Goal: Information Seeking & Learning: Learn about a topic

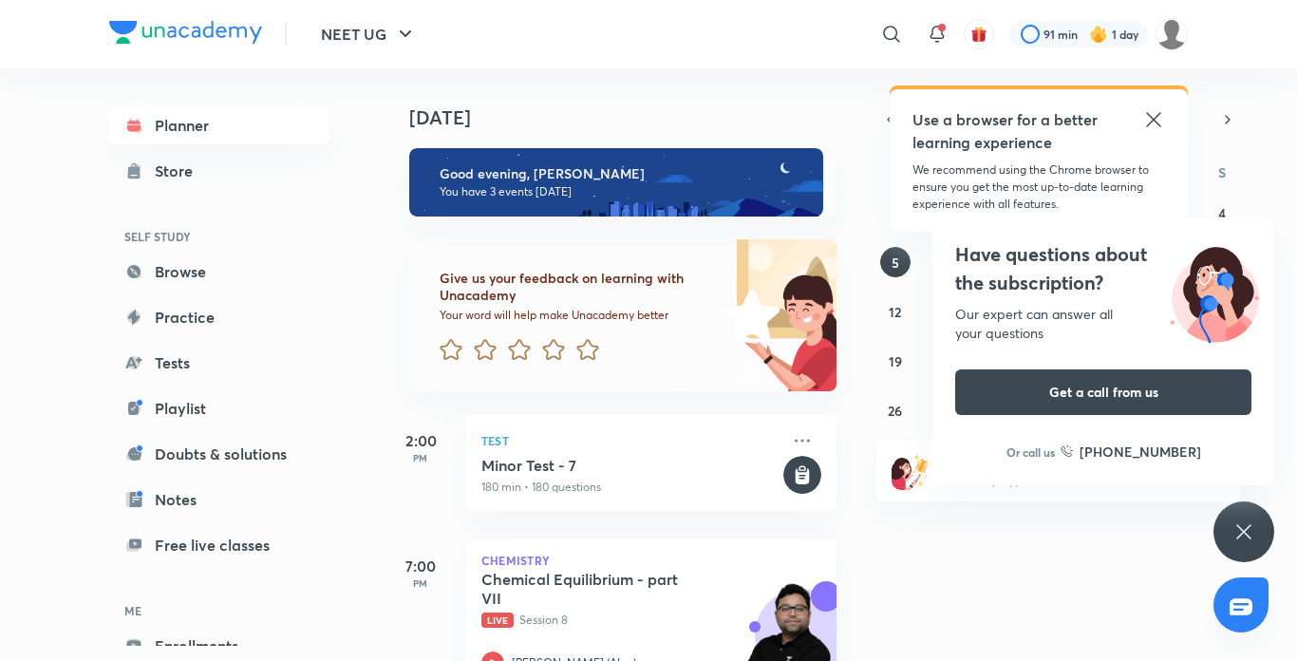
click at [1153, 119] on icon at bounding box center [1153, 119] width 14 height 14
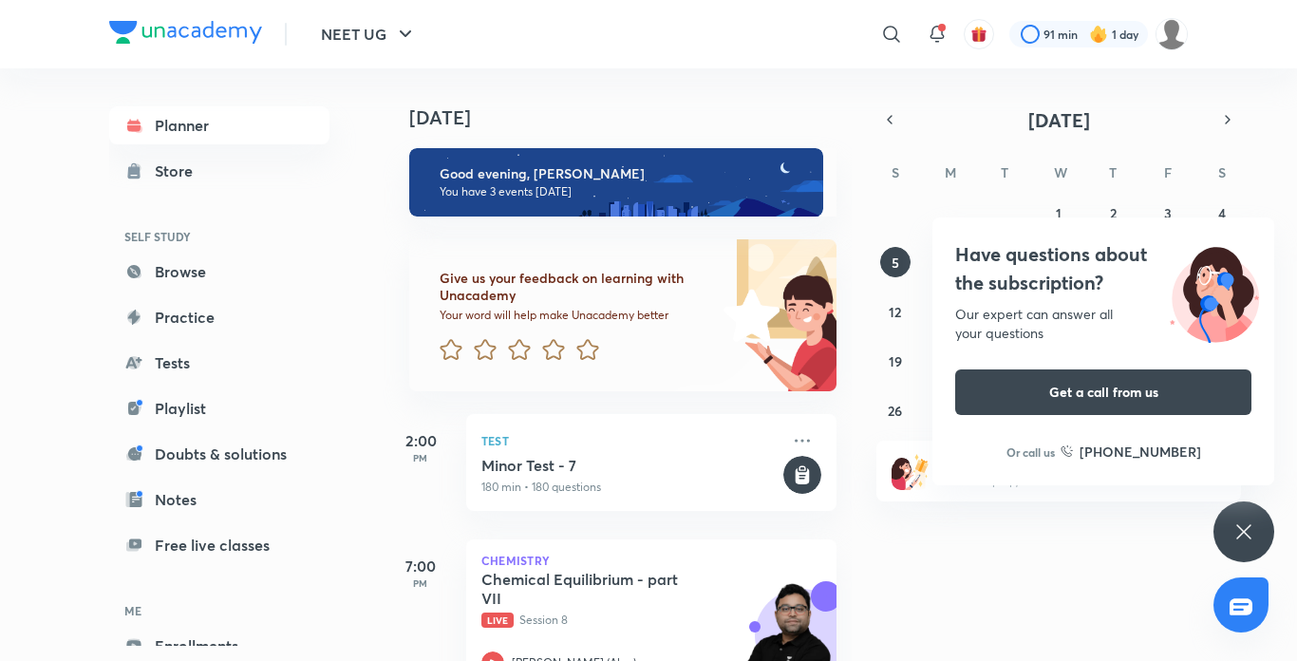
click at [1242, 536] on icon at bounding box center [1244, 531] width 23 height 23
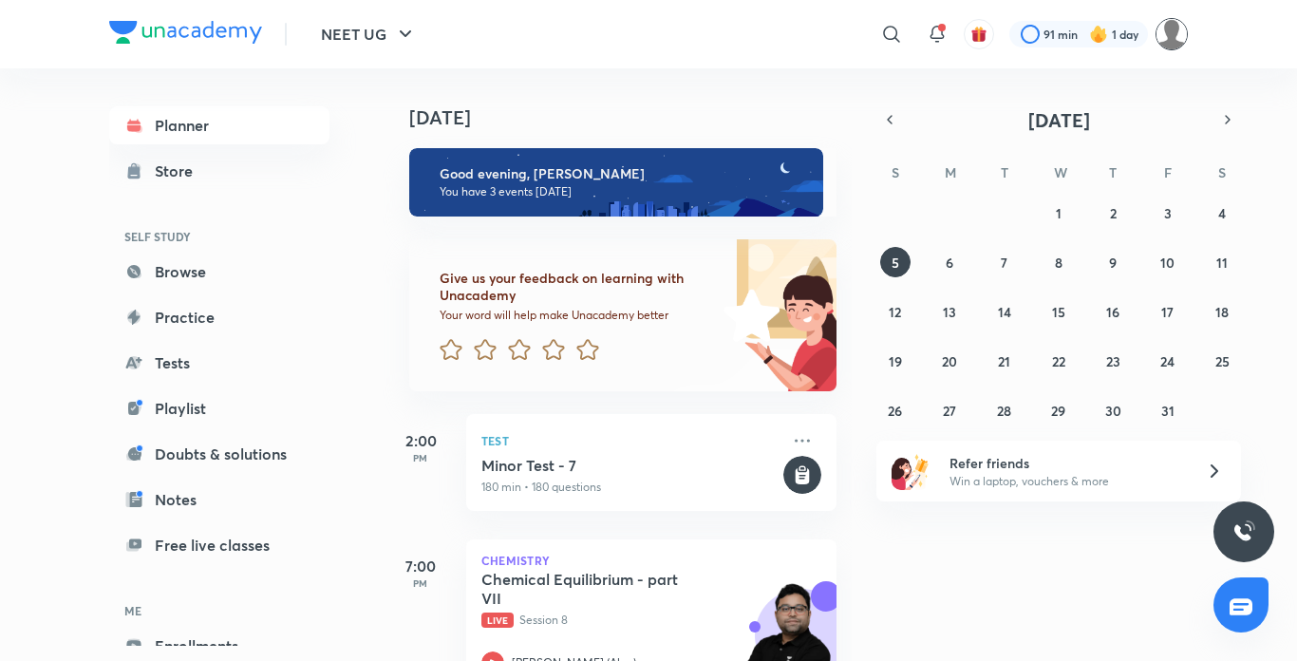
click at [1171, 33] on img at bounding box center [1172, 34] width 32 height 32
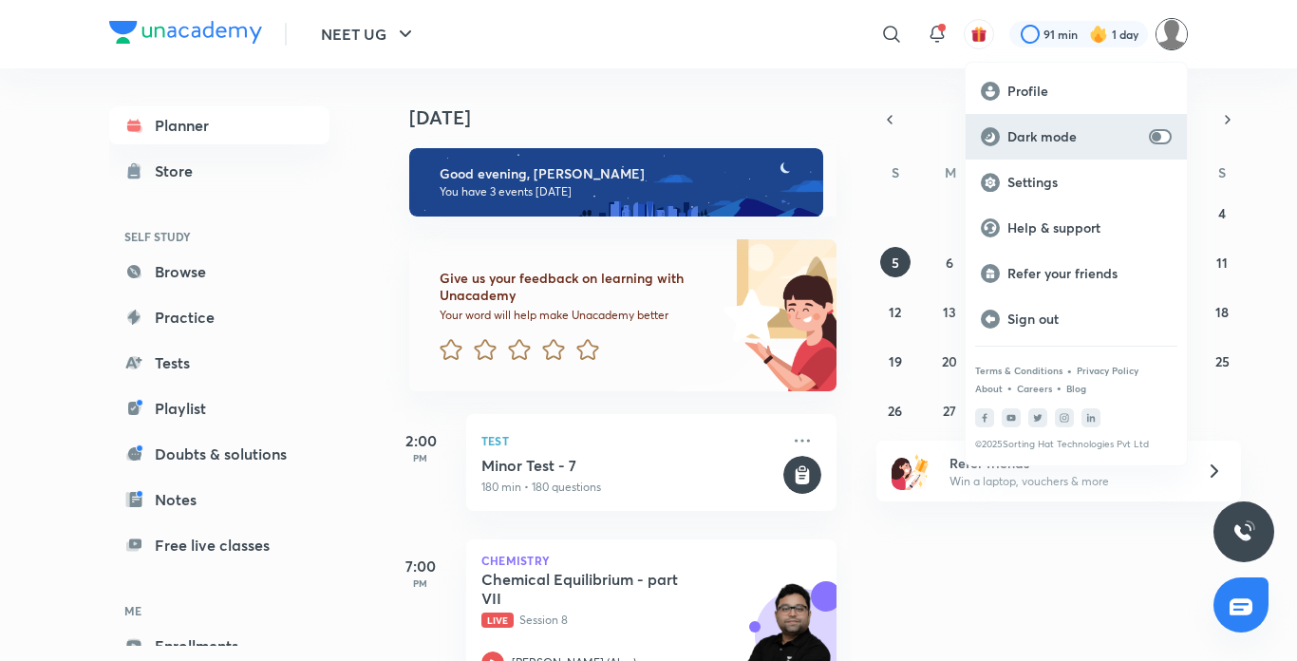
click at [1155, 136] on input "checkbox" at bounding box center [1157, 136] width 46 height 15
checkbox input "true"
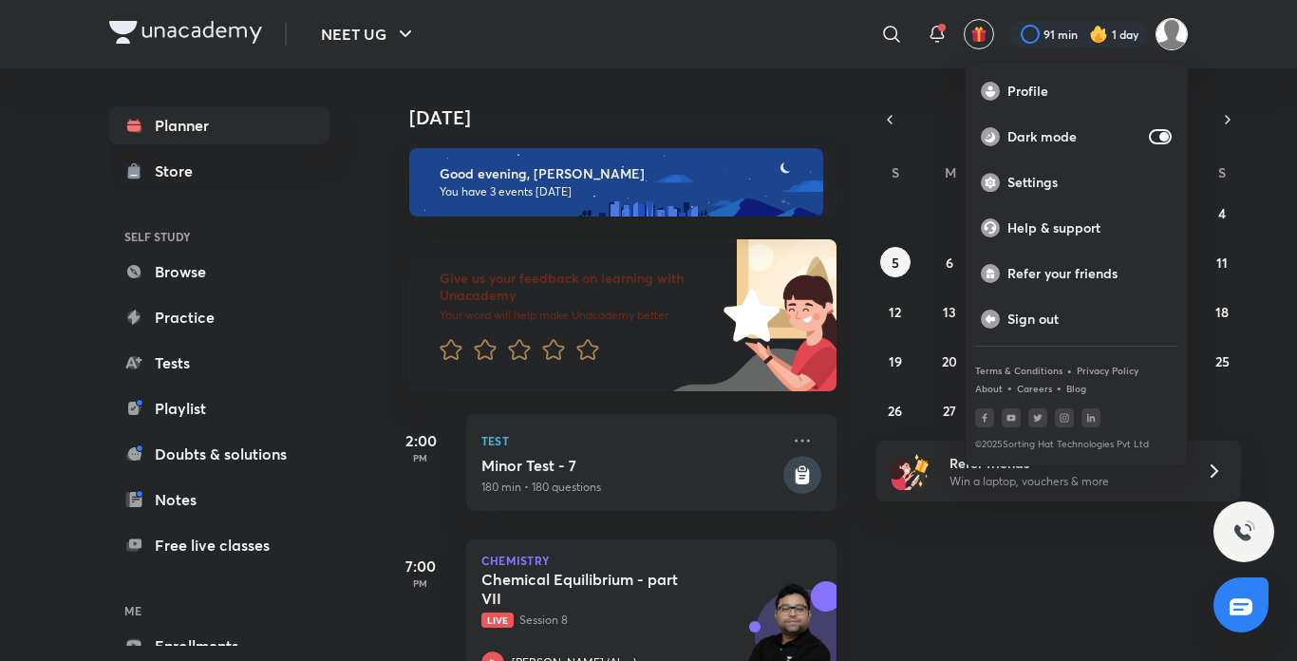
click at [879, 39] on div at bounding box center [648, 330] width 1297 height 661
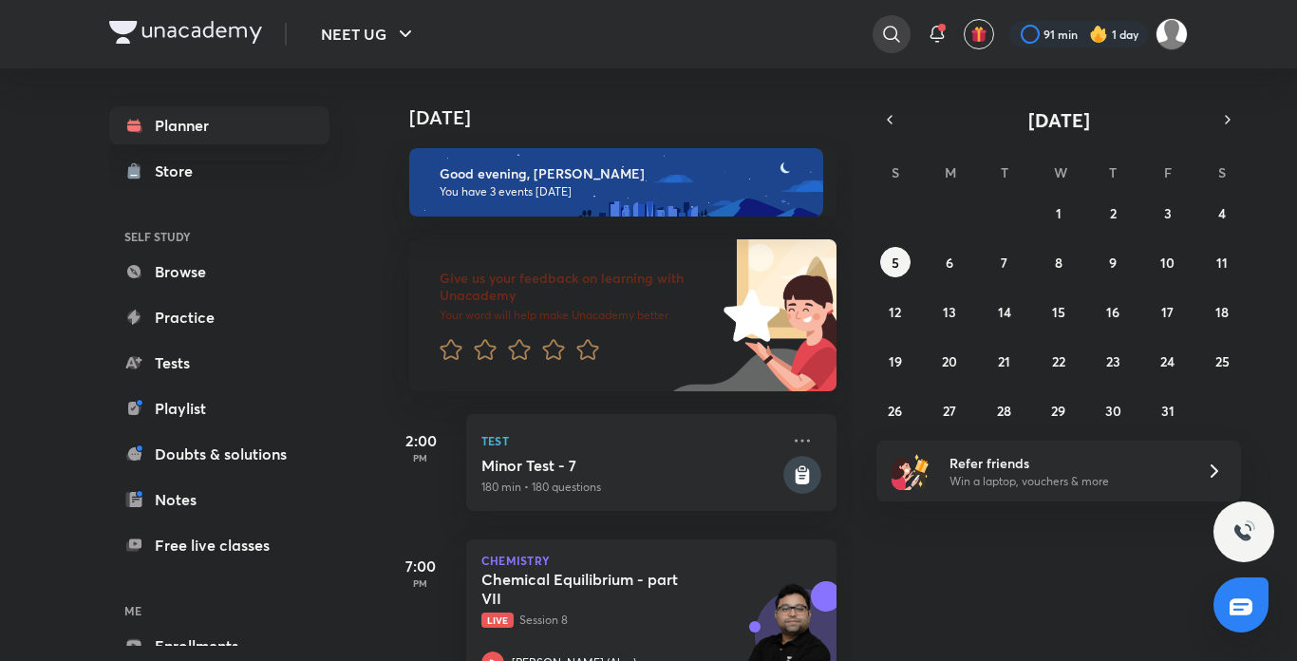
click at [880, 39] on icon at bounding box center [891, 34] width 23 height 23
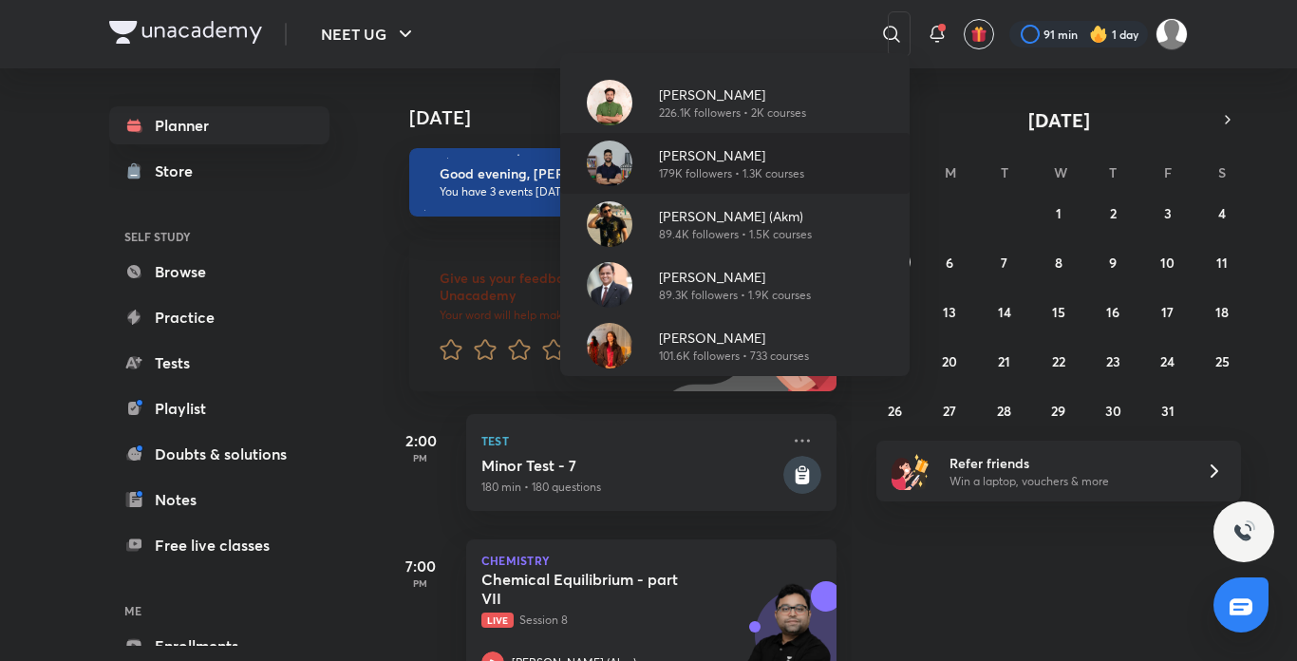
click at [686, 150] on p "[PERSON_NAME]" at bounding box center [731, 155] width 145 height 20
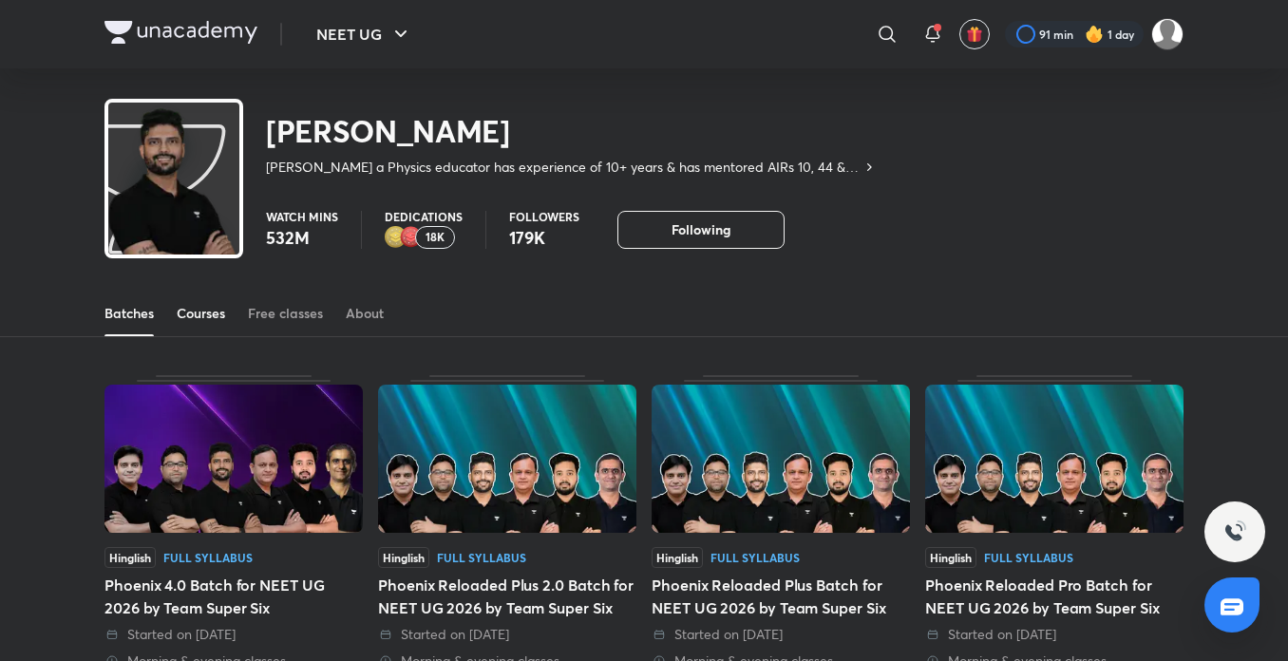
click at [224, 306] on div "Courses" at bounding box center [201, 313] width 48 height 19
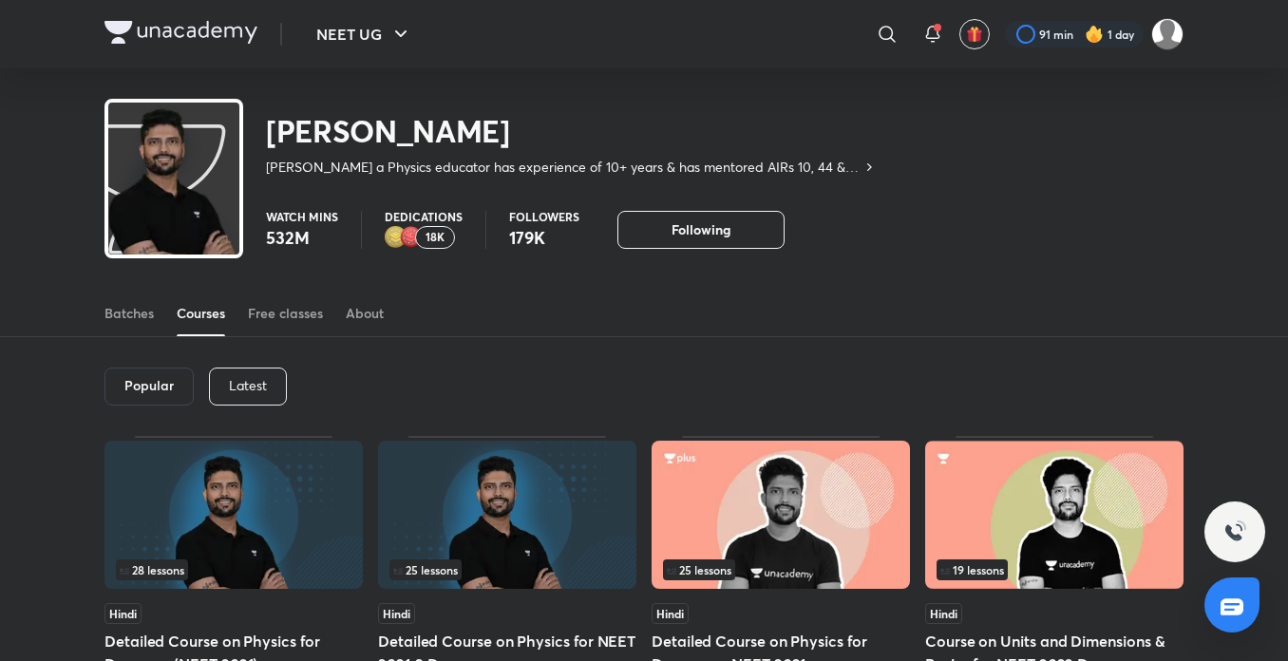
click at [267, 389] on div "Latest" at bounding box center [248, 387] width 78 height 38
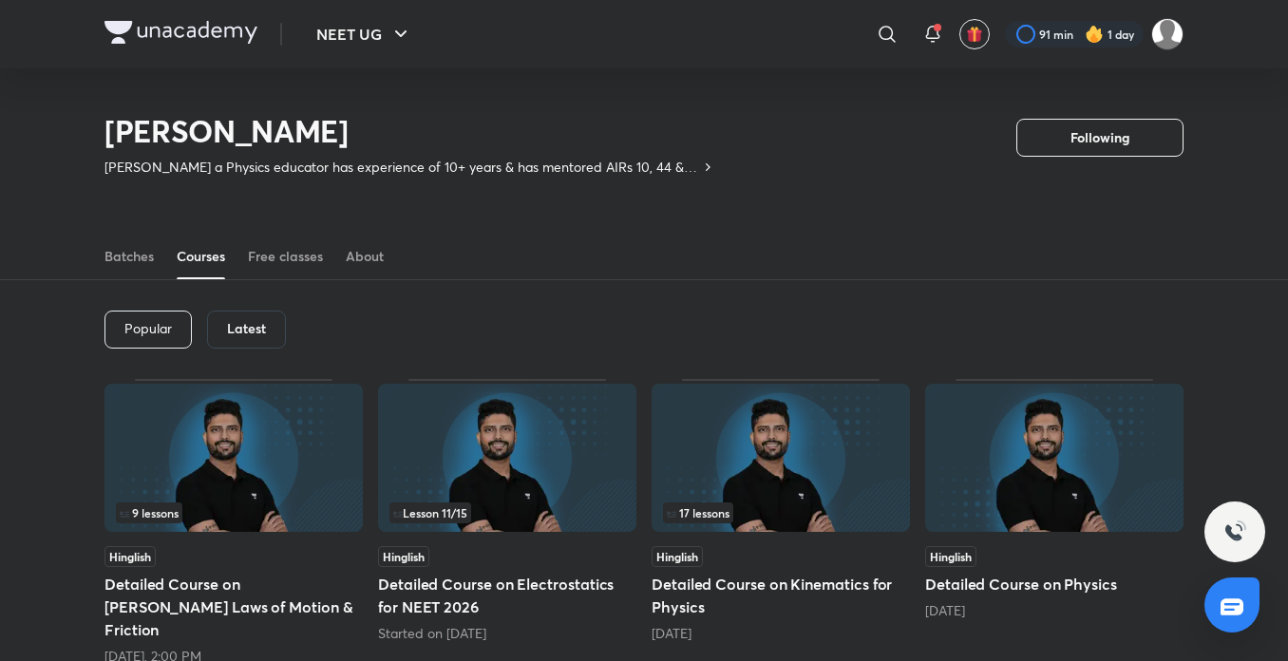
scroll to position [178, 0]
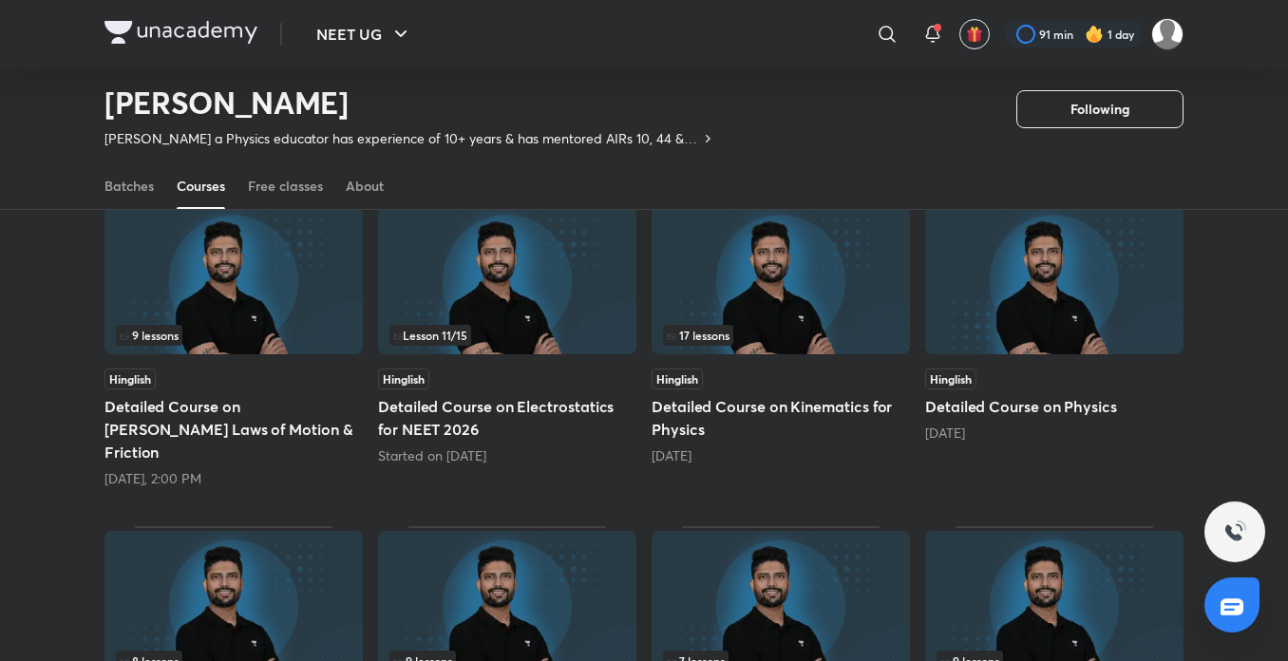
click at [186, 334] on div "9 lessons" at bounding box center [234, 335] width 236 height 21
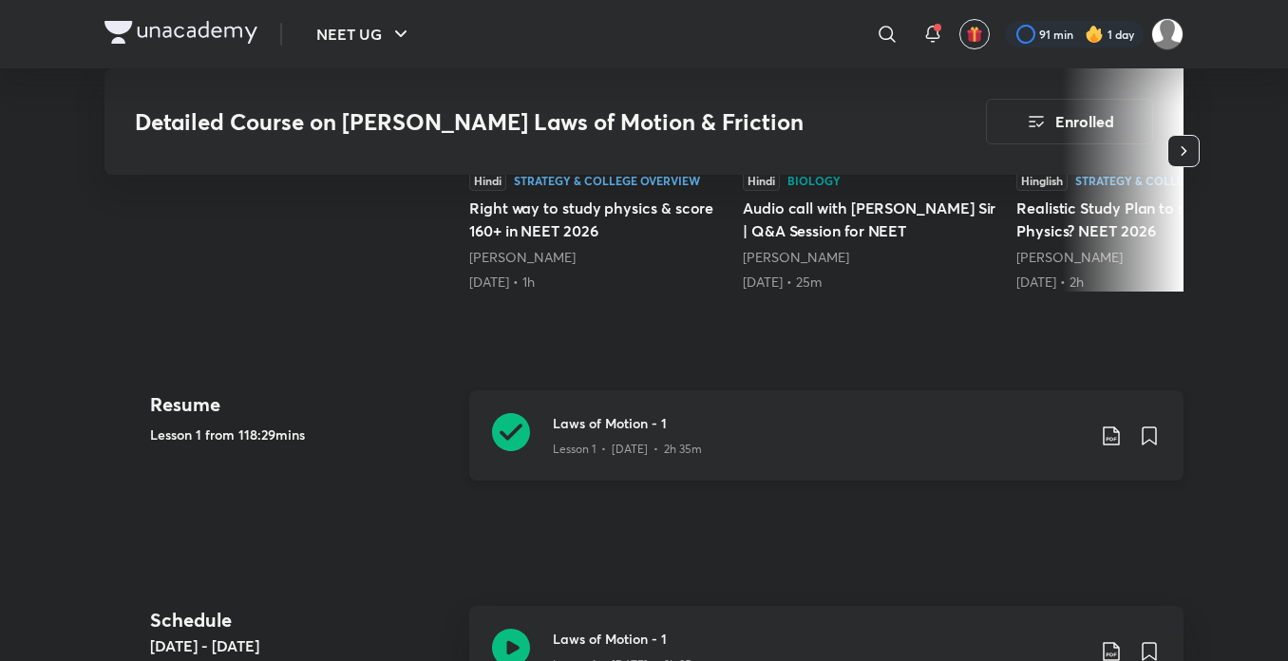
scroll to position [760, 0]
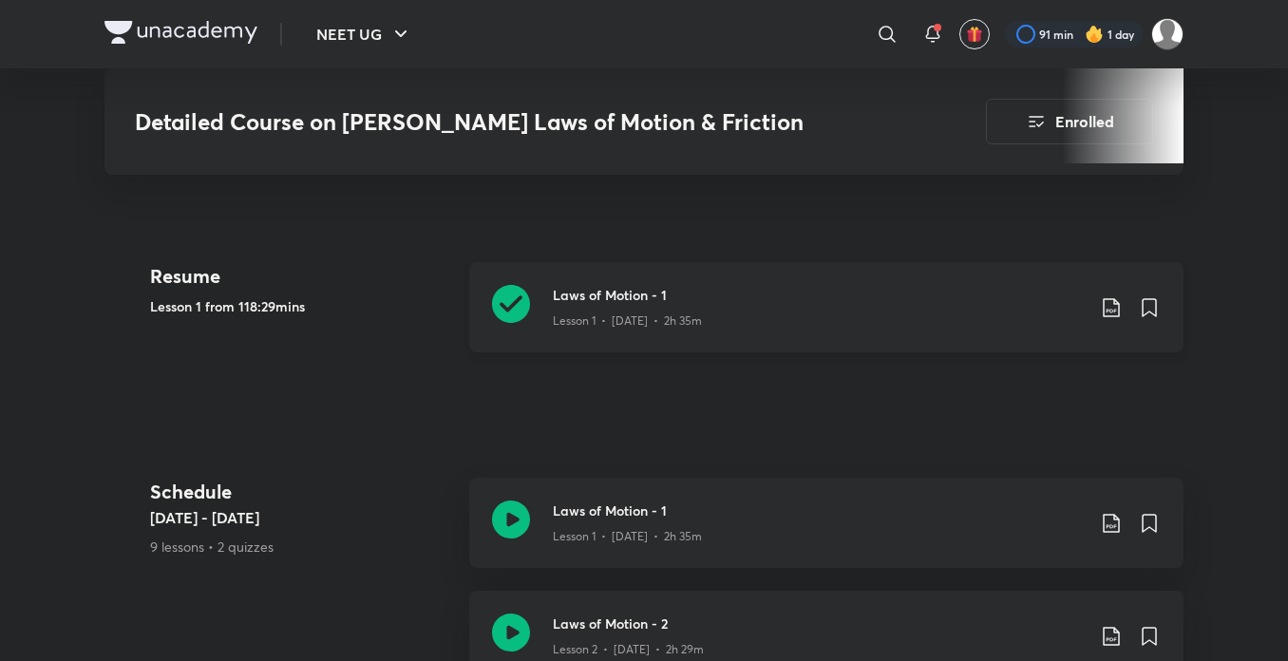
click at [592, 312] on p "Lesson 1 • [DATE] • 2h 35m" at bounding box center [627, 320] width 149 height 17
